Goal: Information Seeking & Learning: Find specific fact

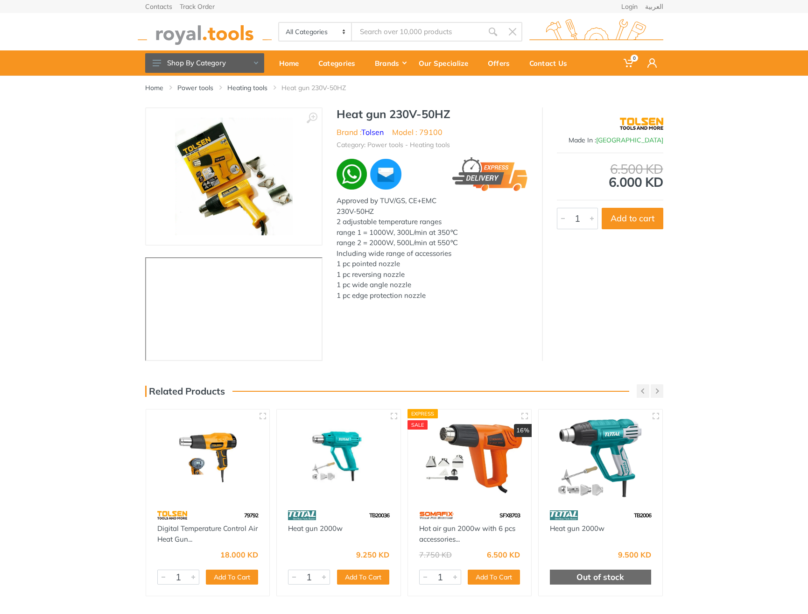
click at [426, 130] on li "Model : 79100" at bounding box center [417, 132] width 50 height 11
copy li "79100"
click at [511, 123] on div "Heat gun 230V-50HZ Brand : Tolsen Model : 79100 Category: Power tools - Heating…" at bounding box center [432, 212] width 219 height 210
click at [347, 111] on h1 "Heat gun 230V-50HZ" at bounding box center [432, 114] width 191 height 14
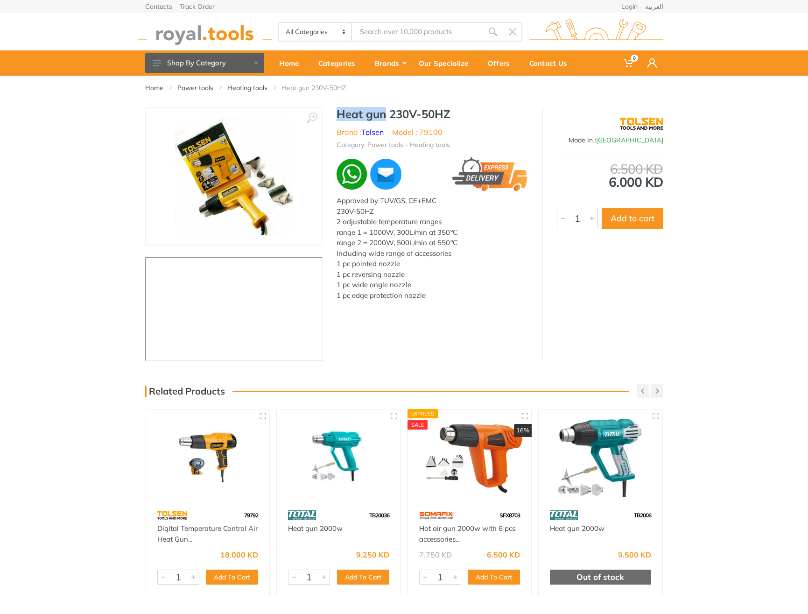
drag, startPoint x: 347, startPoint y: 111, endPoint x: 367, endPoint y: 111, distance: 19.6
click at [367, 111] on h1 "Heat gun 230V-50HZ" at bounding box center [432, 114] width 191 height 14
copy h1 "Heat gun"
click at [438, 135] on li "Model : 79100" at bounding box center [417, 132] width 50 height 11
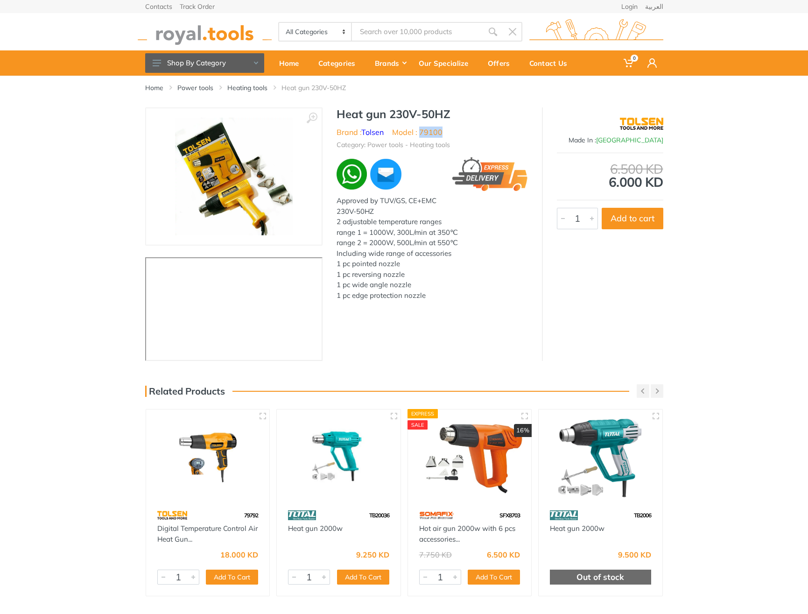
copy li "79100"
drag, startPoint x: 523, startPoint y: 139, endPoint x: 512, endPoint y: 137, distance: 11.3
click at [523, 139] on ul "Category: Power tools - Heating tools" at bounding box center [432, 144] width 191 height 12
click at [347, 113] on h1 "Heat gun 230V-50HZ" at bounding box center [432, 114] width 191 height 14
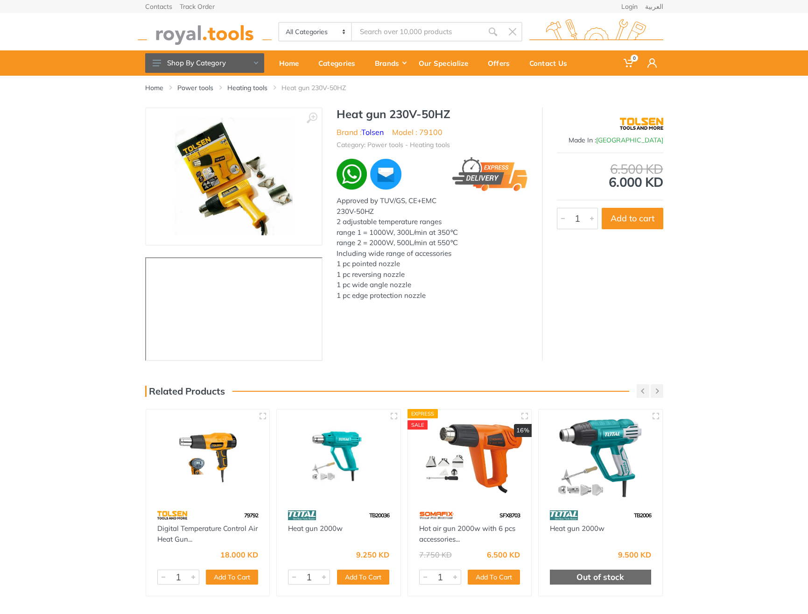
click at [425, 129] on li "Model : 79100" at bounding box center [417, 132] width 50 height 11
copy li "79100"
type input "79100"
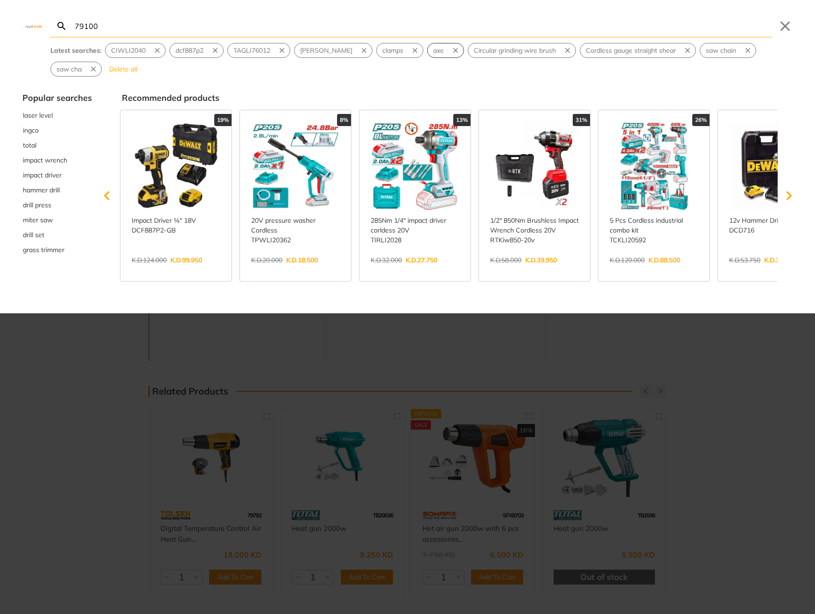
type input "79100"
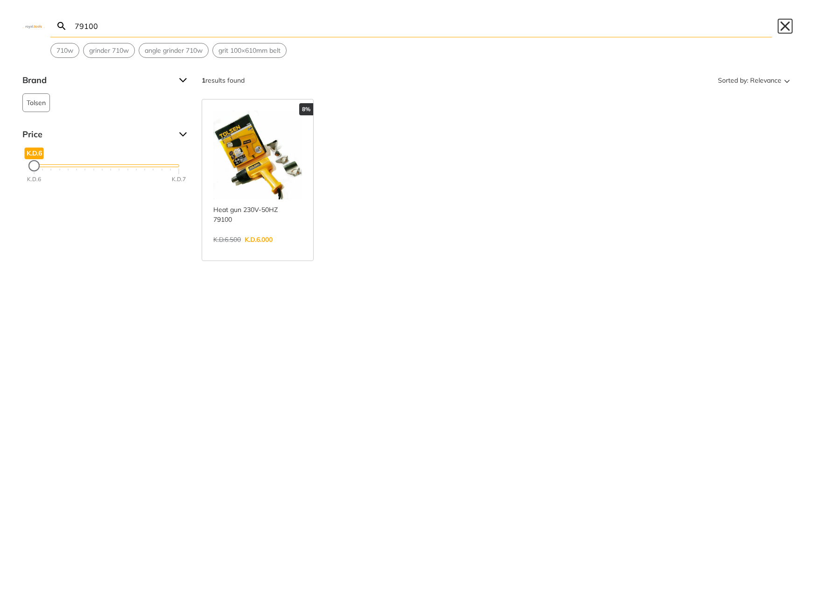
click at [781, 26] on button "Close" at bounding box center [785, 26] width 15 height 15
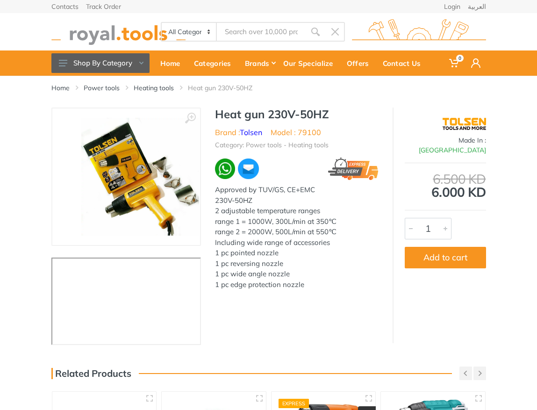
click at [228, 116] on h1 "Heat gun 230V-50HZ" at bounding box center [296, 114] width 163 height 14
drag, startPoint x: 228, startPoint y: 116, endPoint x: 318, endPoint y: 115, distance: 90.1
click at [318, 115] on h1 "Heat gun 230V-50HZ" at bounding box center [296, 114] width 163 height 14
copy h1 "Heat gun 230V-50HZ"
type input "Heat gun 230V-50HZ"
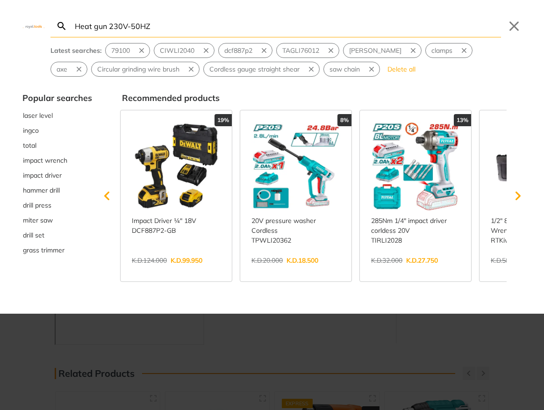
type input "Heat gun 230V-50HZ"
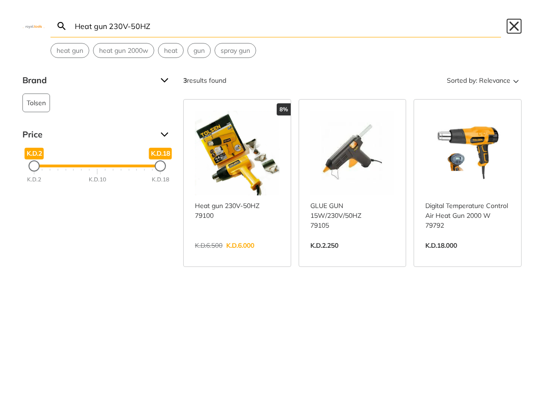
click at [509, 25] on button "Close" at bounding box center [513, 26] width 15 height 15
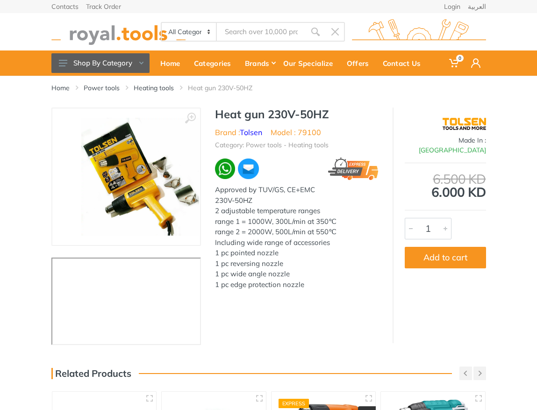
click at [217, 110] on h1 "Heat gun 230V-50HZ" at bounding box center [296, 114] width 163 height 14
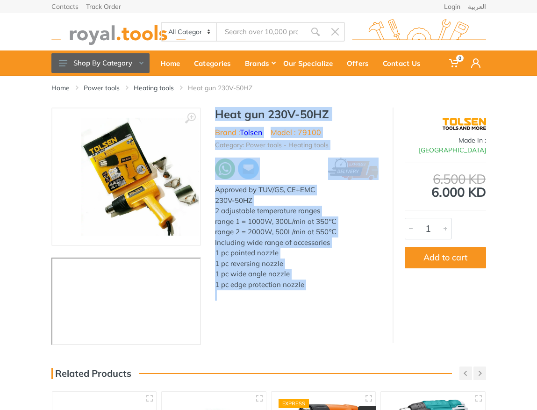
drag, startPoint x: 217, startPoint y: 110, endPoint x: 306, endPoint y: 296, distance: 206.1
click at [306, 296] on div "Heat gun 230V-50HZ Brand : Tolsen Model : 79100 Category: Power tools - Heating…" at bounding box center [296, 206] width 191 height 198
copy div "Heat gun 230V-50HZ Brand : Tolsen Model : 79100 Category: Power tools - Heating…"
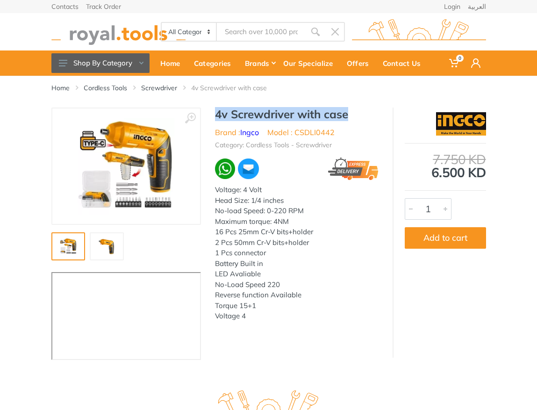
click at [129, 173] on img at bounding box center [126, 166] width 97 height 97
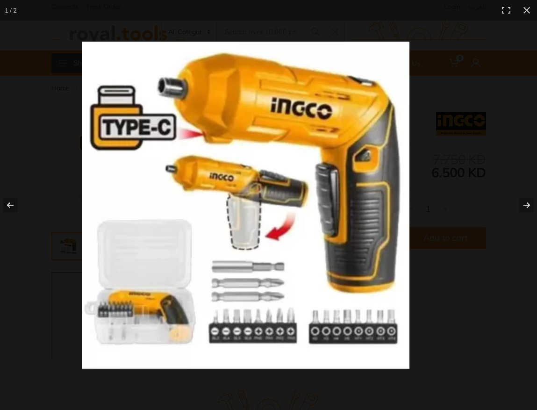
click at [322, 96] on img at bounding box center [245, 205] width 327 height 327
click at [439, 84] on div at bounding box center [320, 223] width 476 height 363
click at [523, 11] on button at bounding box center [526, 10] width 21 height 21
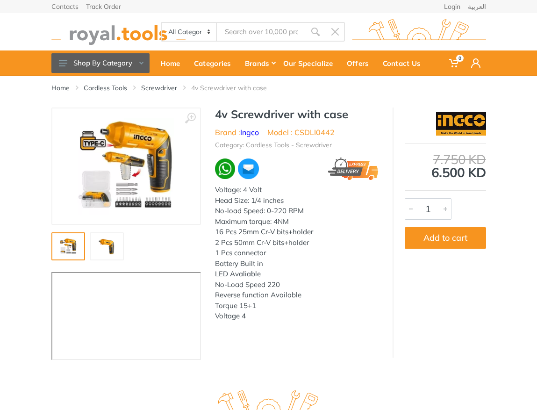
click at [310, 134] on li "Model : CSDLI0442" at bounding box center [300, 132] width 67 height 11
copy li "CSDLI0442"
click at [317, 132] on li "Model : CSDLI0442" at bounding box center [300, 132] width 67 height 11
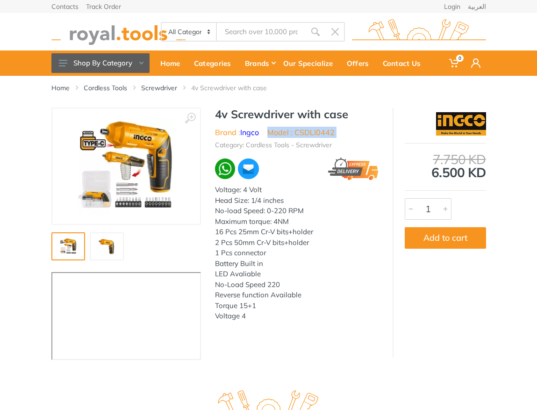
click at [317, 132] on li "Model : CSDLI0442" at bounding box center [300, 132] width 67 height 11
copy div "Model : CSDLI0442"
type input "Model : CSDLI0442"
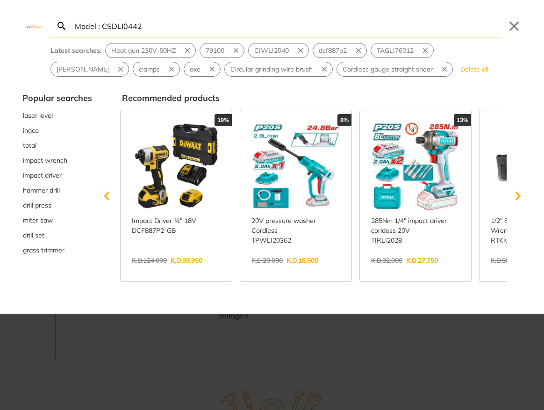
type input "Model : CSDLI0442"
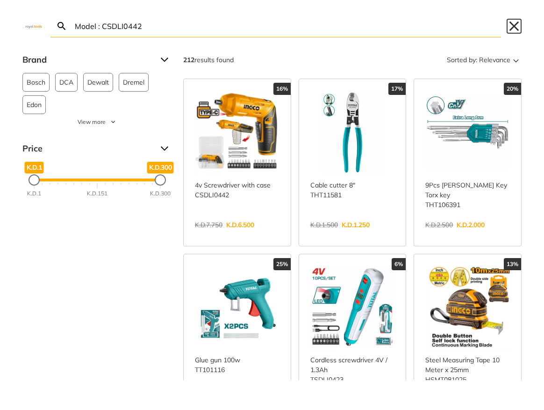
click at [515, 24] on button "Close" at bounding box center [513, 26] width 15 height 15
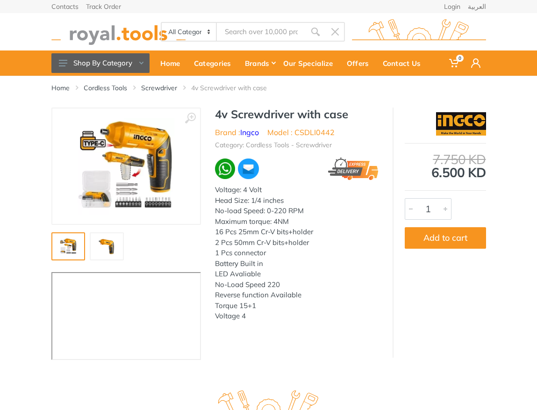
click at [223, 113] on h1 "4v Screwdriver with case" at bounding box center [296, 114] width 163 height 14
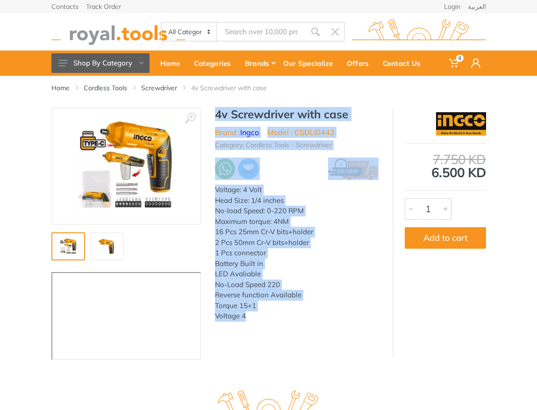
drag, startPoint x: 223, startPoint y: 113, endPoint x: 252, endPoint y: 316, distance: 205.6
click at [252, 316] on div "4v Screwdriver with case Brand : Ingco Model : CSDLI0442 Category: Cordless Too…" at bounding box center [296, 216] width 191 height 219
copy div "4v Screwdriver with case Brand : Ingco Model : CSDLI0442 Category: Cordless Too…"
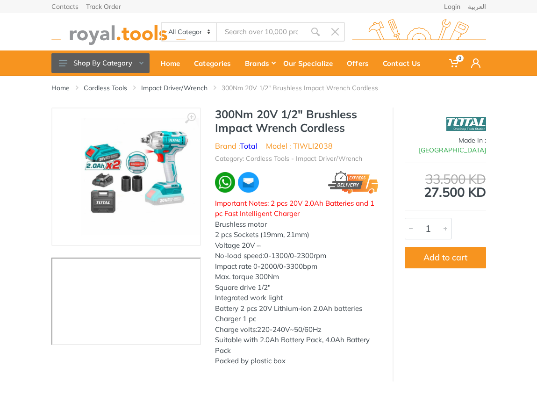
click at [309, 144] on li "Model : TIWLI2038" at bounding box center [299, 145] width 67 height 11
copy li "TIWLI2038"
click at [224, 114] on h1 "300Nm 20V 1/2" Brushless Impact Wrench Cordless" at bounding box center [296, 120] width 163 height 27
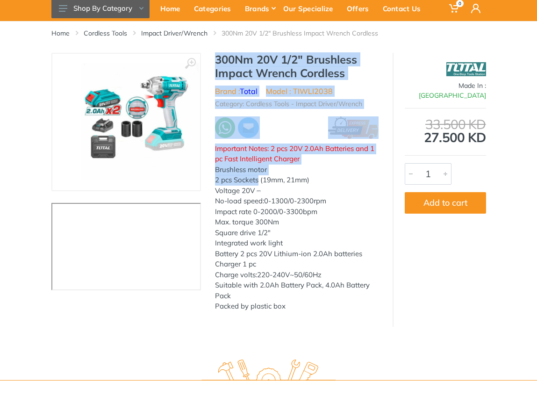
scroll to position [79, 0]
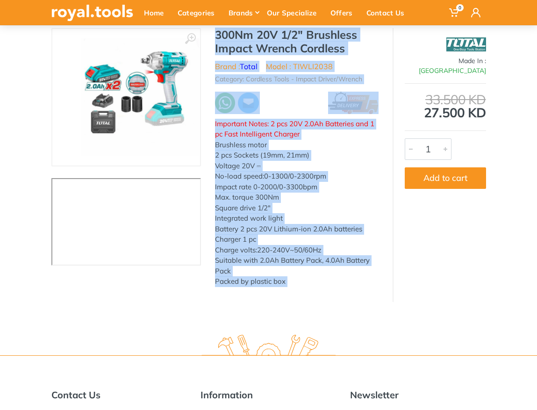
drag, startPoint x: 224, startPoint y: 114, endPoint x: 296, endPoint y: 283, distance: 182.8
click at [296, 283] on div "300Nm 20V 1/2" Brushless Impact Wrench Cordless Brand : Total Model : TIWLI2038…" at bounding box center [296, 160] width 191 height 264
copy div "300Nm 20V 1/2" Brushless Impact Wrench Cordless Brand : Total Model : TIWLI2038…"
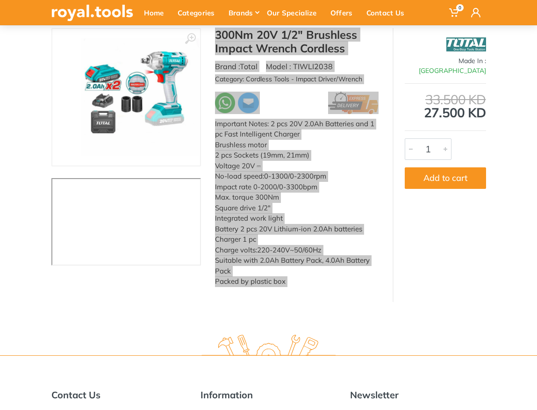
copy div "300Nm 20V 1/2" Brushless Impact Wrench Cordless Brand : Total Model : TIWLI2038…"
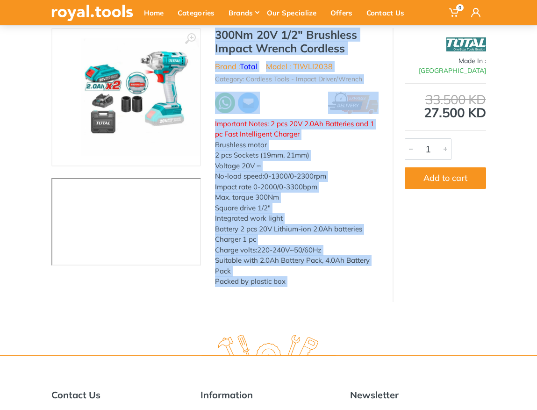
click at [367, 52] on h1 "300Nm 20V 1/2" Brushless Impact Wrench Cordless" at bounding box center [296, 41] width 163 height 27
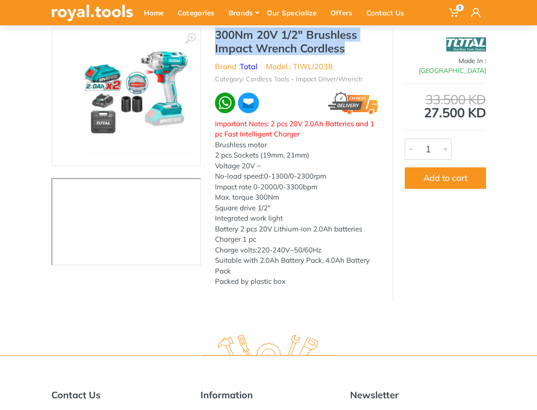
drag, startPoint x: 353, startPoint y: 43, endPoint x: 207, endPoint y: 32, distance: 145.7
click at [207, 32] on div "300Nm 20V 1/2" Brushless Impact Wrench Cordless Brand : Total Model : TIWLI2038…" at bounding box center [296, 160] width 191 height 264
copy h1 "300Nm 20V 1/2" Brushless Impact Wrench Cordless"
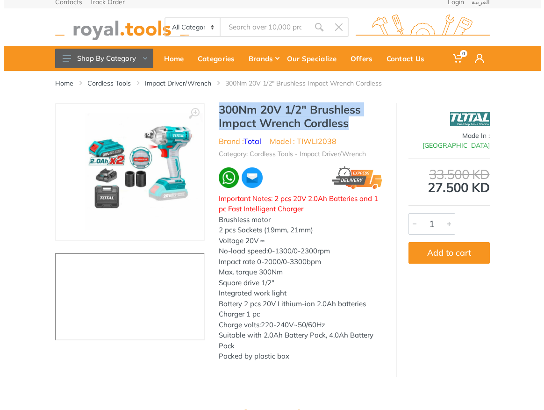
scroll to position [0, 0]
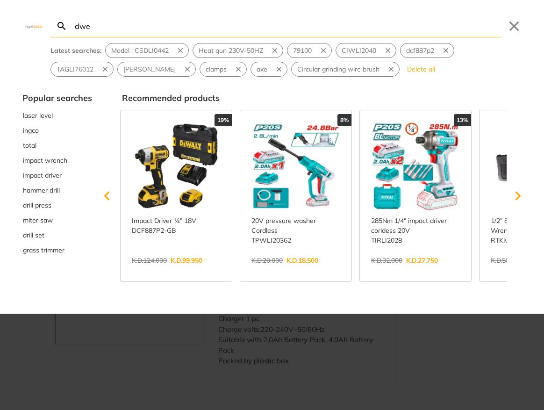
type input "dwe"
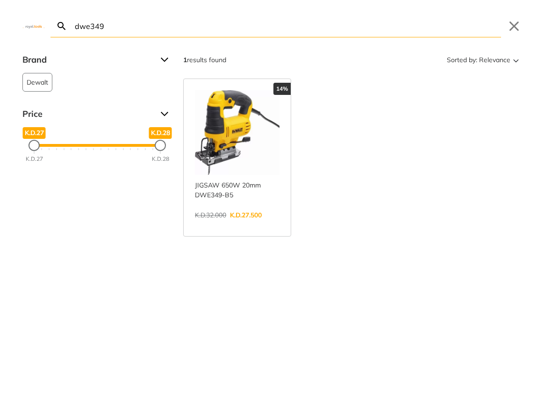
click at [127, 28] on input "dwe349" at bounding box center [287, 26] width 428 height 22
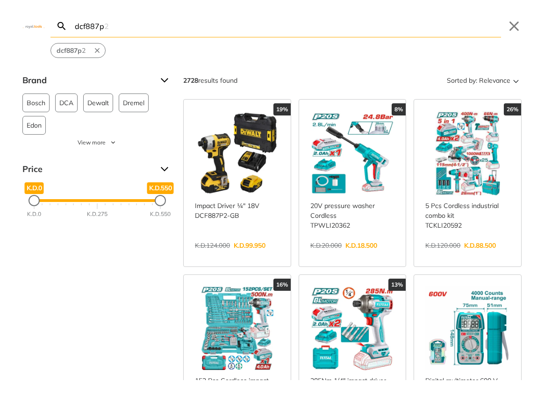
click at [126, 29] on input "dcf887p" at bounding box center [287, 26] width 428 height 22
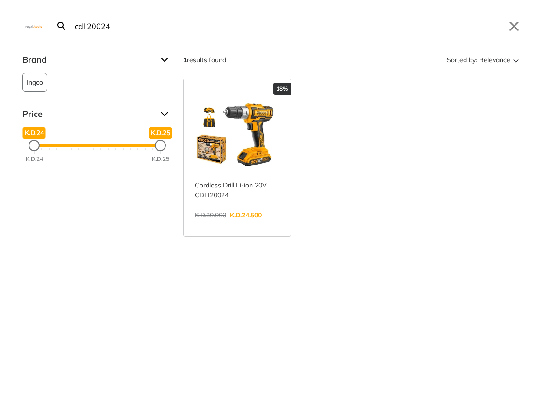
click at [111, 27] on input "cdli20024" at bounding box center [287, 26] width 428 height 22
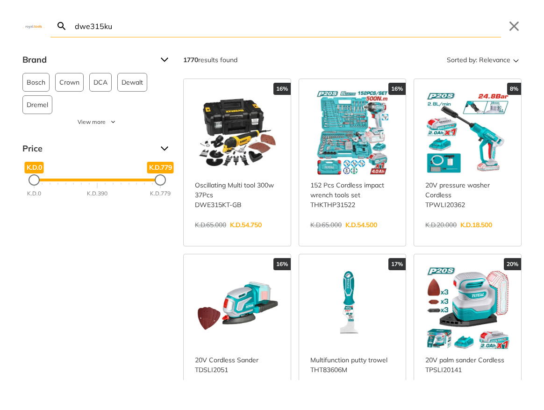
click at [119, 27] on input "dwe315ku" at bounding box center [287, 26] width 428 height 22
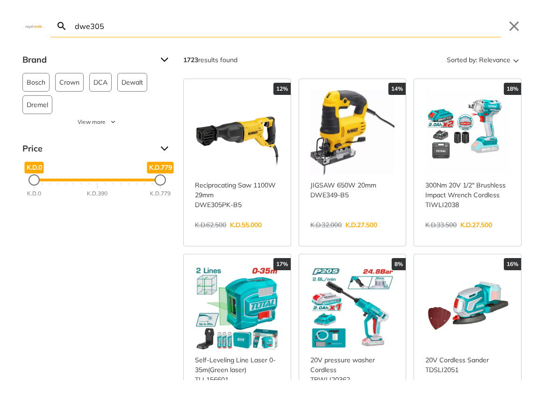
type input "dwe305"
